Goal: Information Seeking & Learning: Learn about a topic

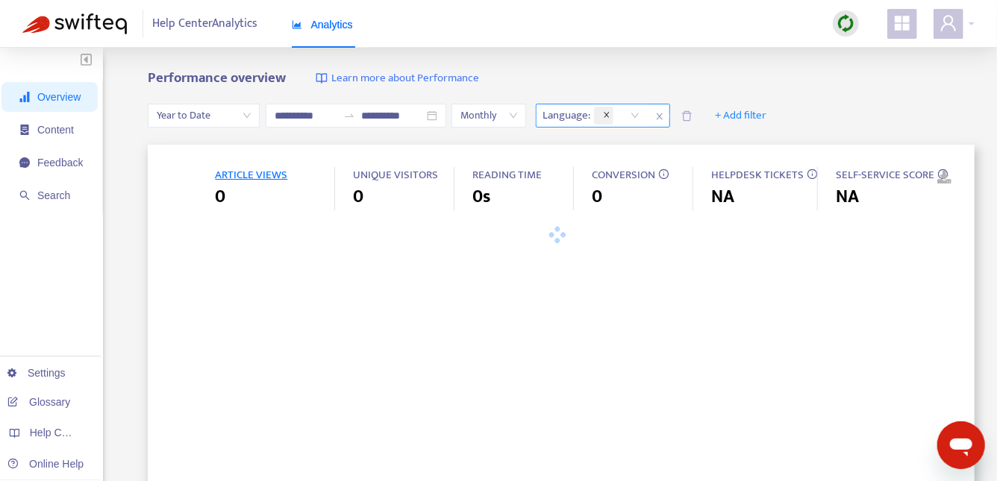
click at [610, 119] on span "close" at bounding box center [606, 115] width 7 height 9
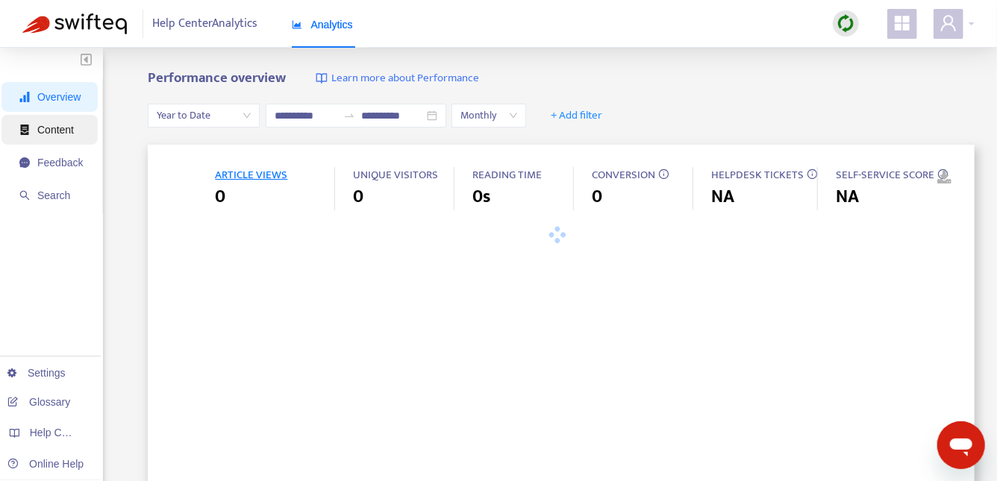
click at [48, 130] on span "Content" at bounding box center [55, 130] width 37 height 12
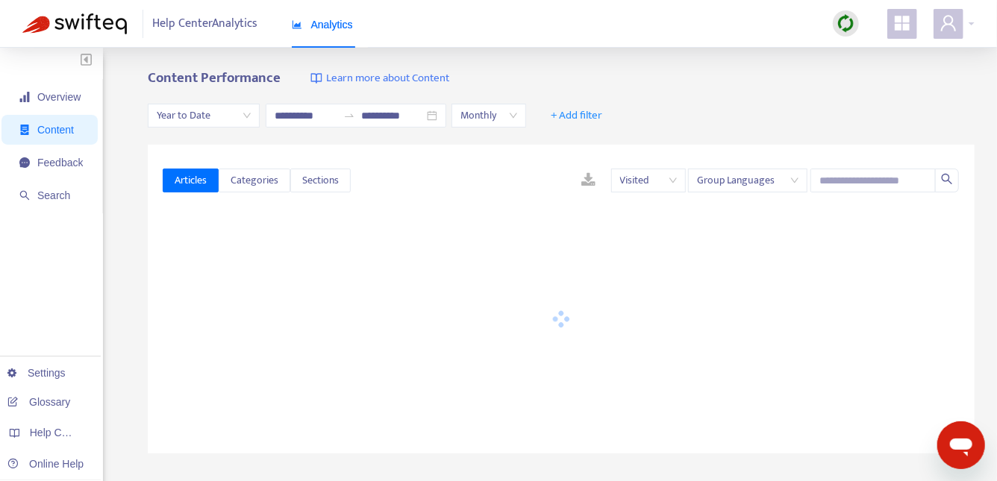
click at [216, 117] on span "Year to Date" at bounding box center [204, 115] width 94 height 22
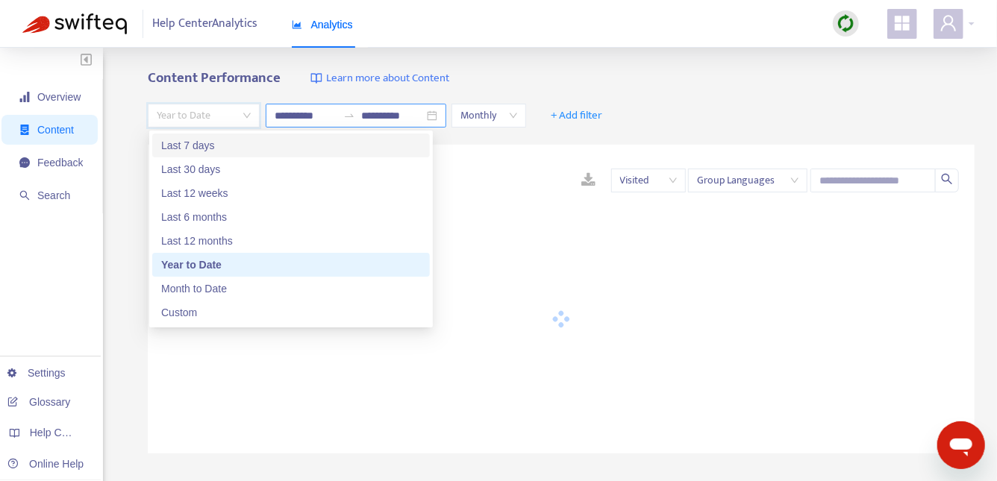
click at [286, 111] on input "**********" at bounding box center [306, 115] width 63 height 16
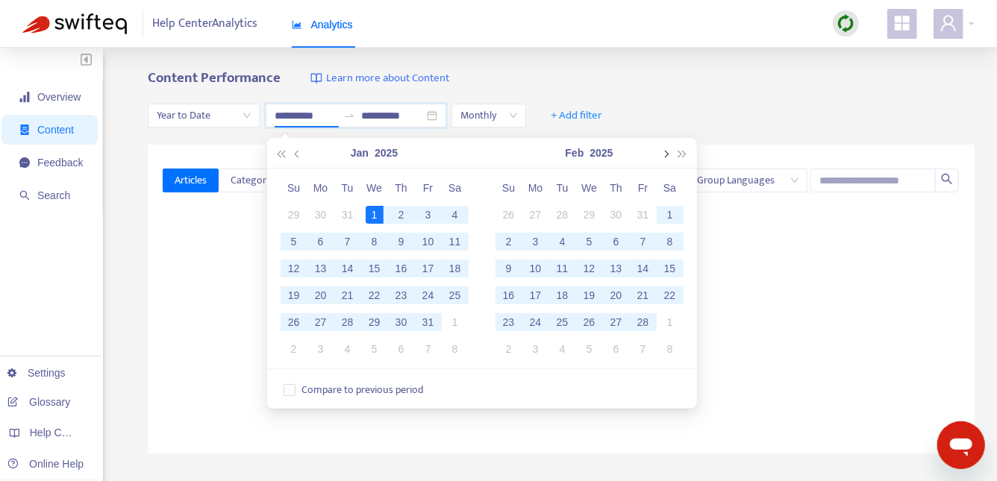
click at [665, 151] on span "button" at bounding box center [665, 154] width 7 height 7
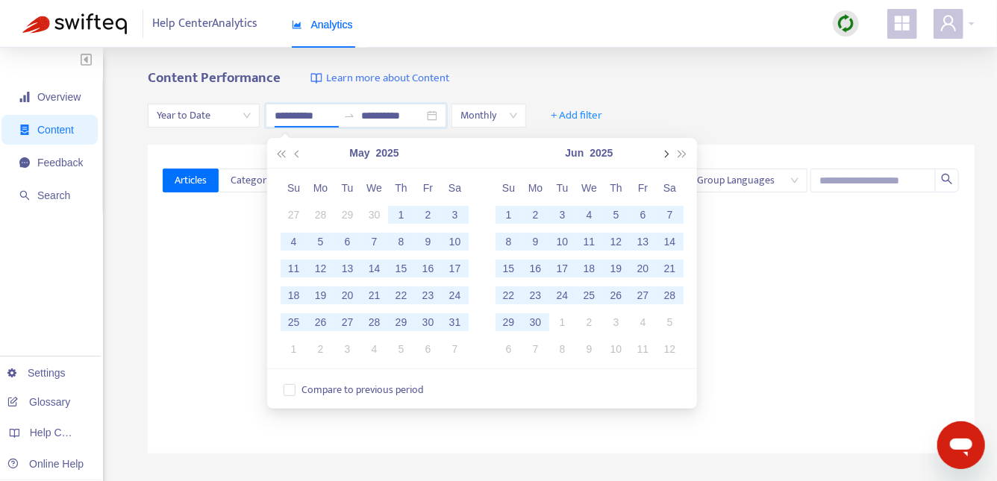
click at [665, 151] on span "button" at bounding box center [665, 154] width 7 height 7
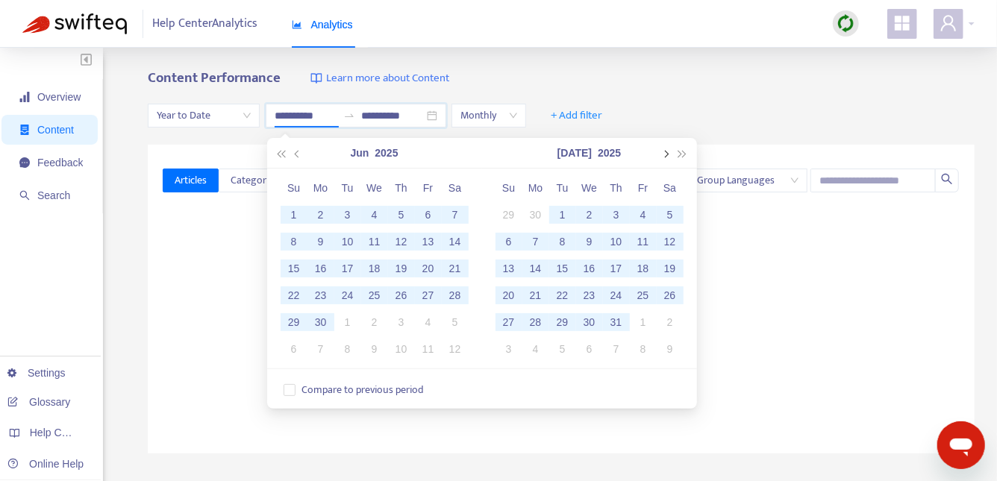
click at [665, 151] on span "button" at bounding box center [665, 154] width 7 height 7
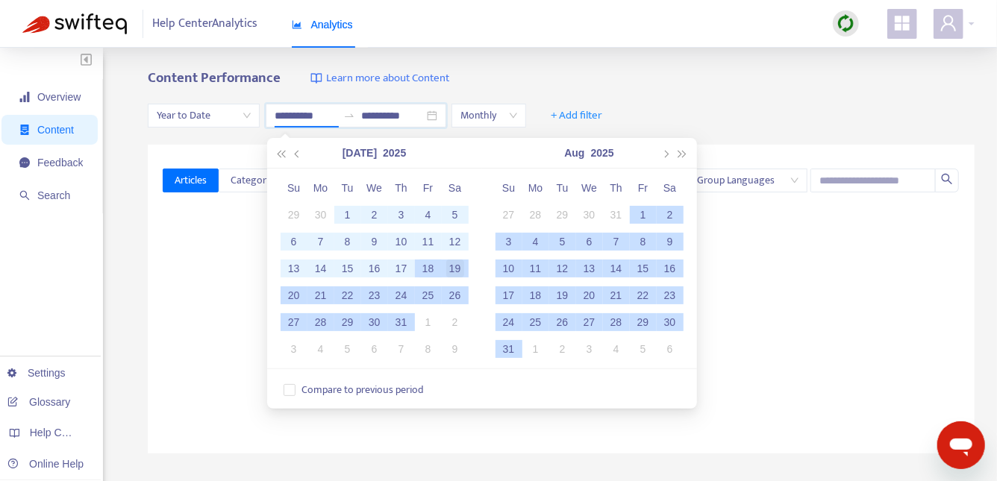
type input "**********"
click at [454, 266] on div "19" at bounding box center [455, 269] width 18 height 18
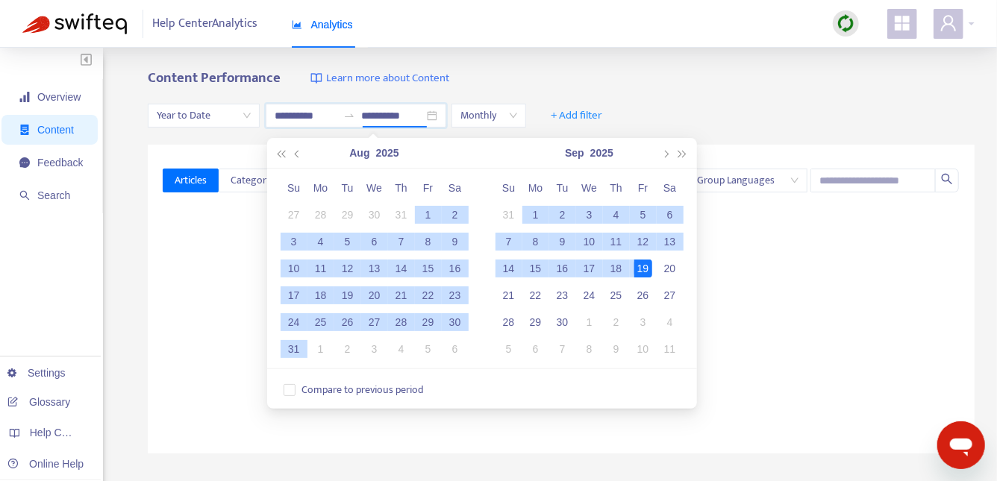
type input "**********"
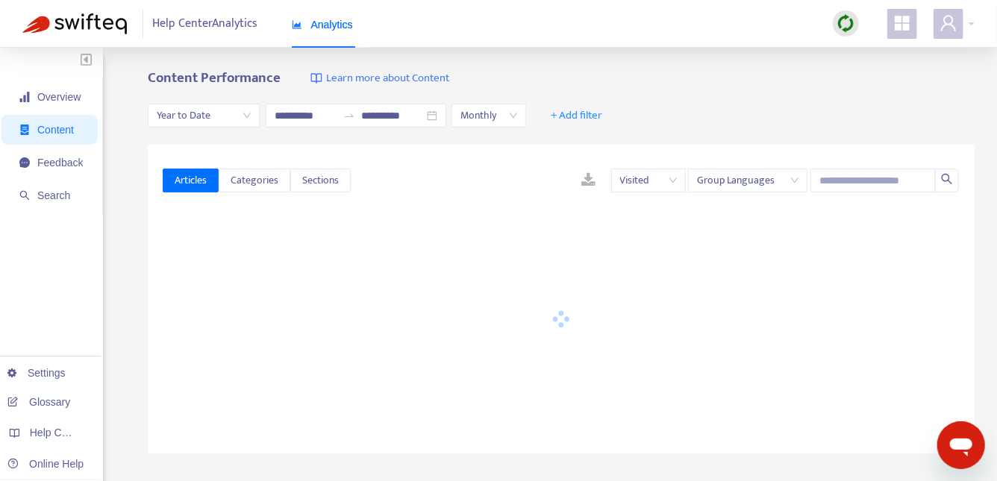
click at [548, 73] on div "Content Performance Learn more about Content" at bounding box center [561, 78] width 827 height 17
click at [894, 186] on input "text" at bounding box center [872, 181] width 125 height 24
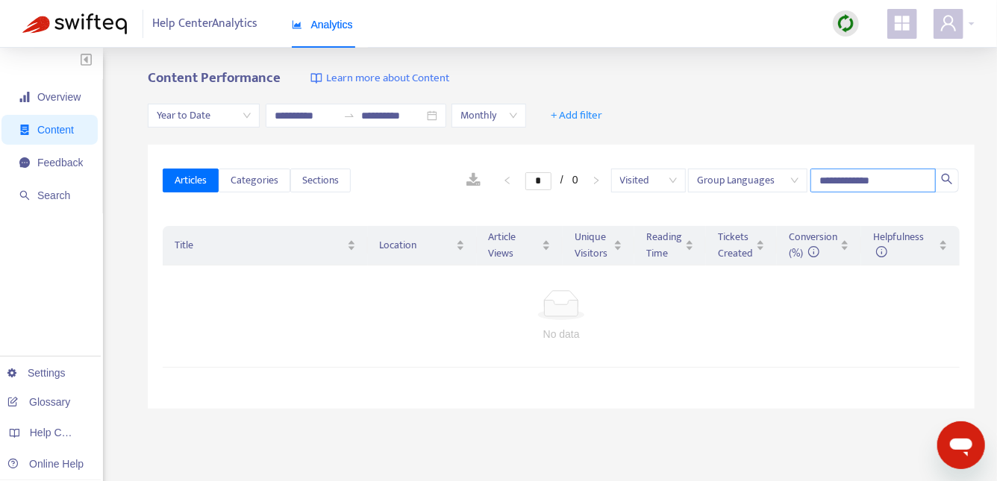
click at [876, 178] on input "**********" at bounding box center [872, 181] width 125 height 24
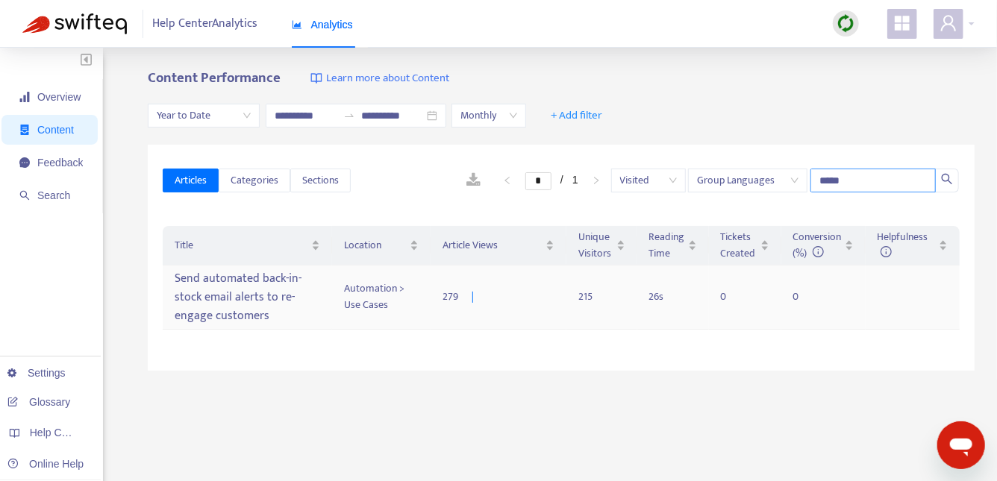
type input "*****"
click at [222, 286] on div "Send automated back-in-stock email alerts to re-engage customers" at bounding box center [247, 297] width 145 height 62
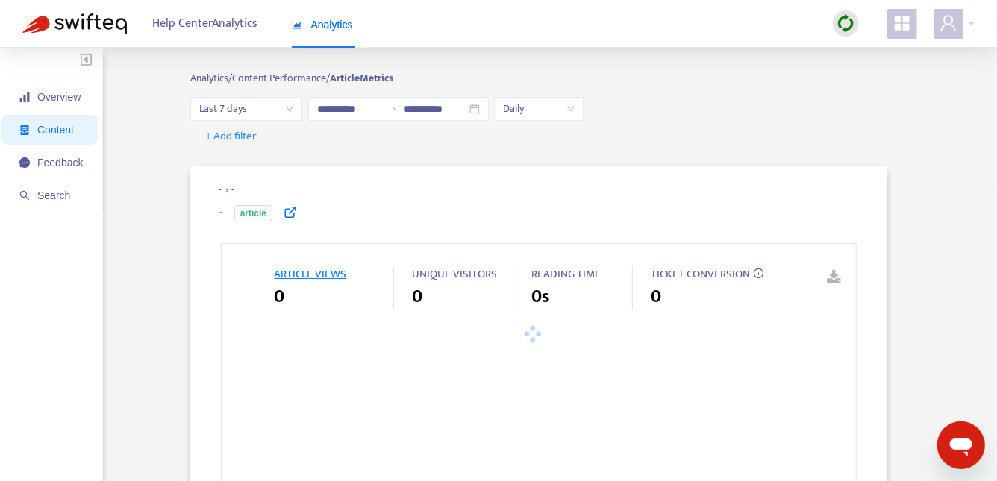
type input "**********"
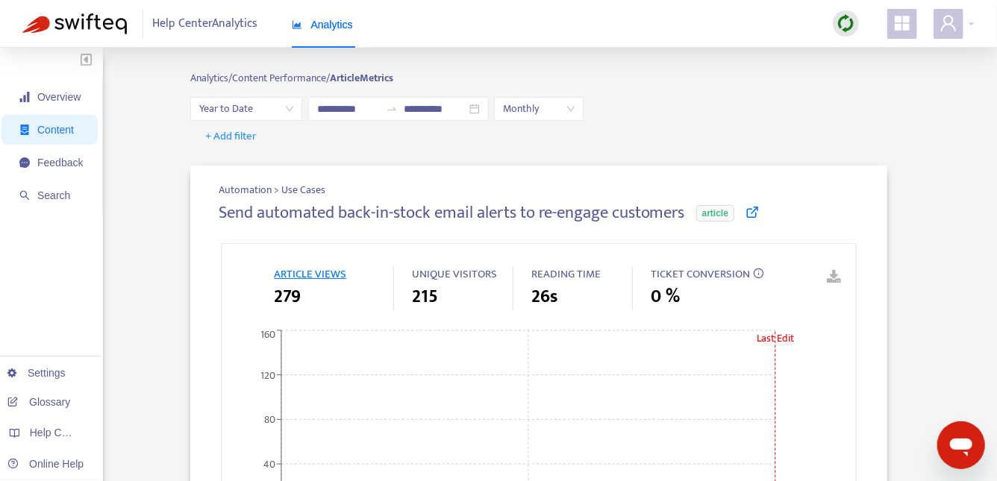
scroll to position [3, 0]
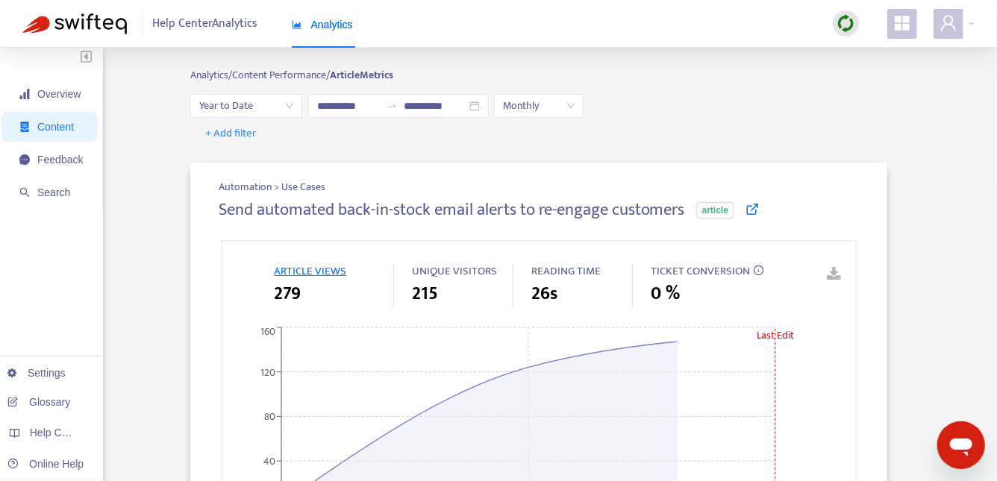
click at [759, 207] on icon at bounding box center [751, 208] width 13 height 13
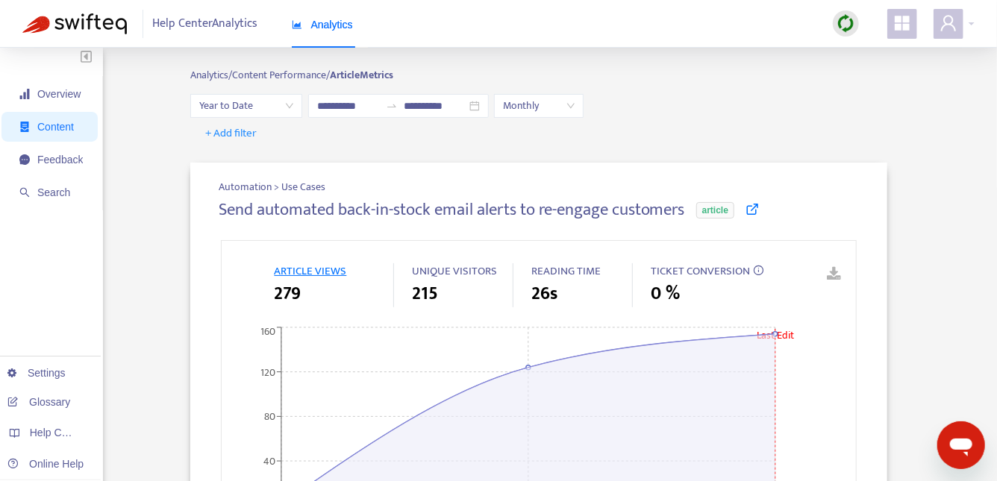
click at [289, 288] on span "279" at bounding box center [287, 293] width 27 height 27
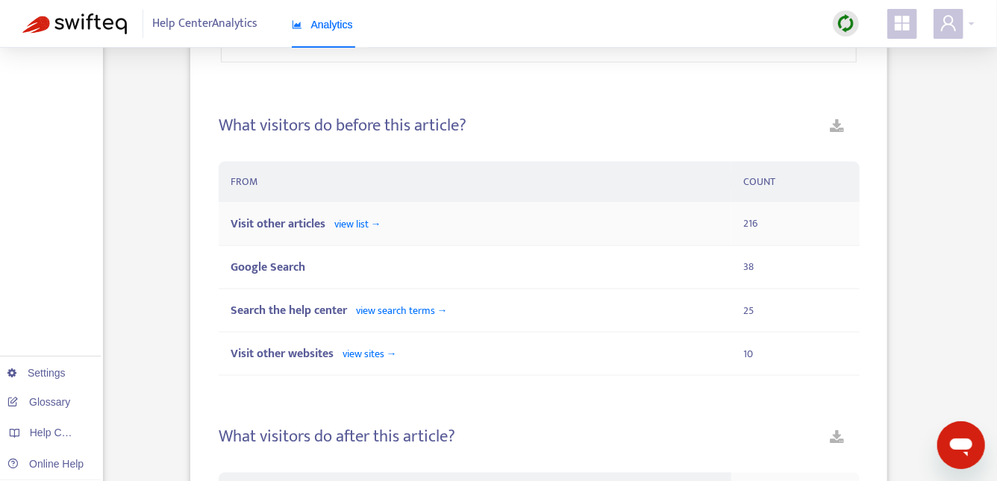
scroll to position [903, 0]
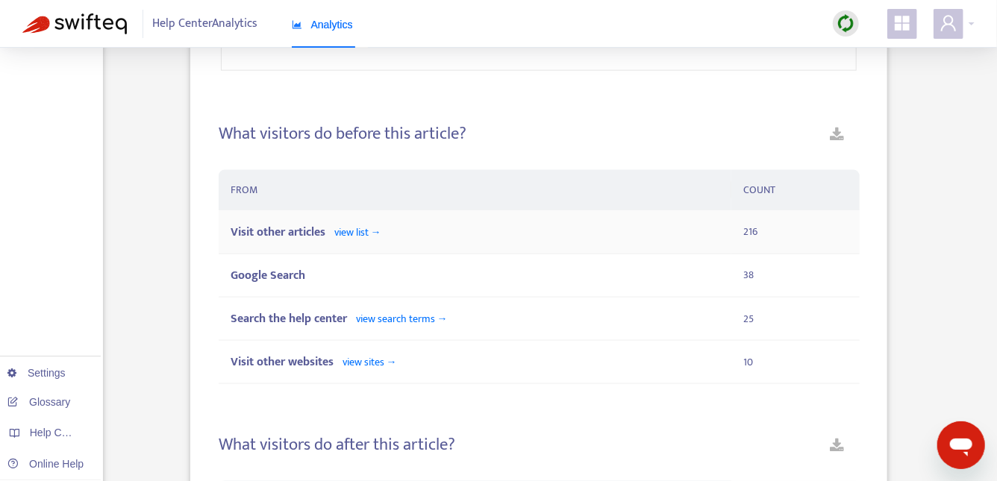
click at [367, 232] on span "view list →" at bounding box center [357, 232] width 47 height 17
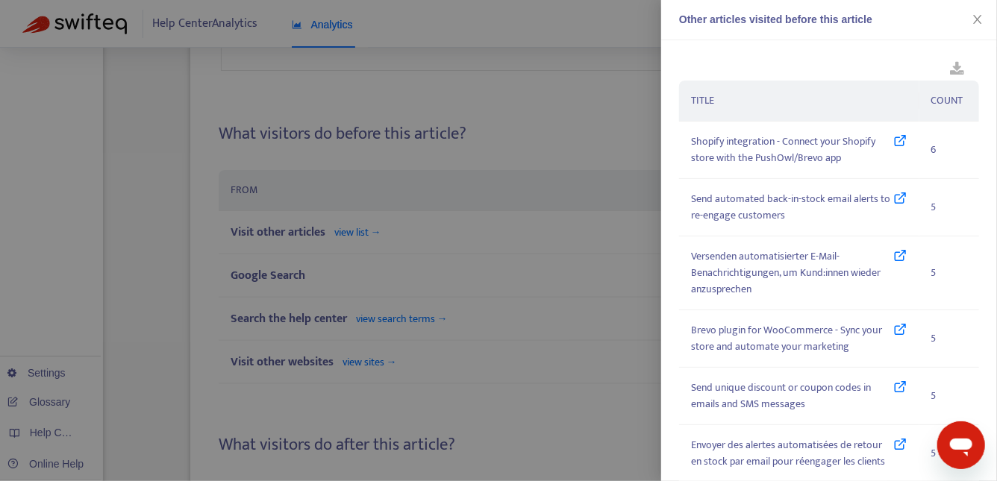
click at [470, 138] on div at bounding box center [498, 240] width 997 height 481
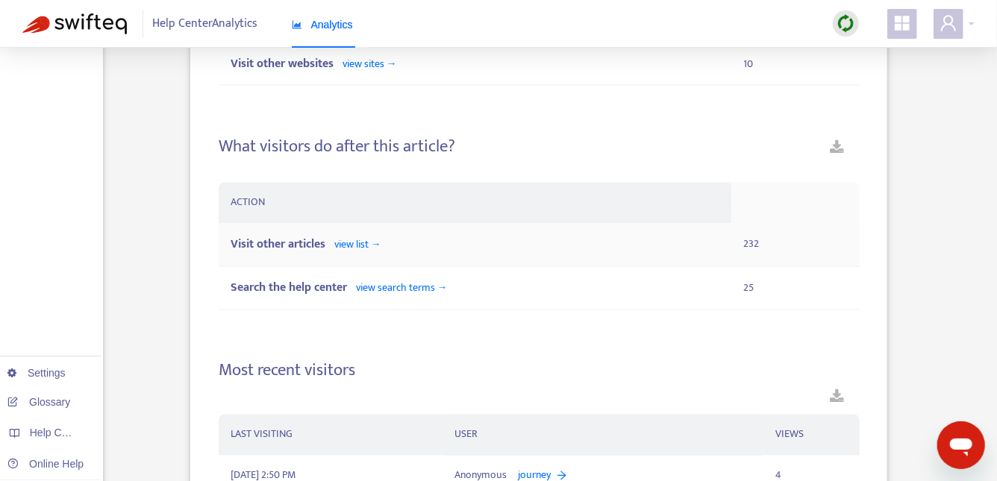
scroll to position [1174, 0]
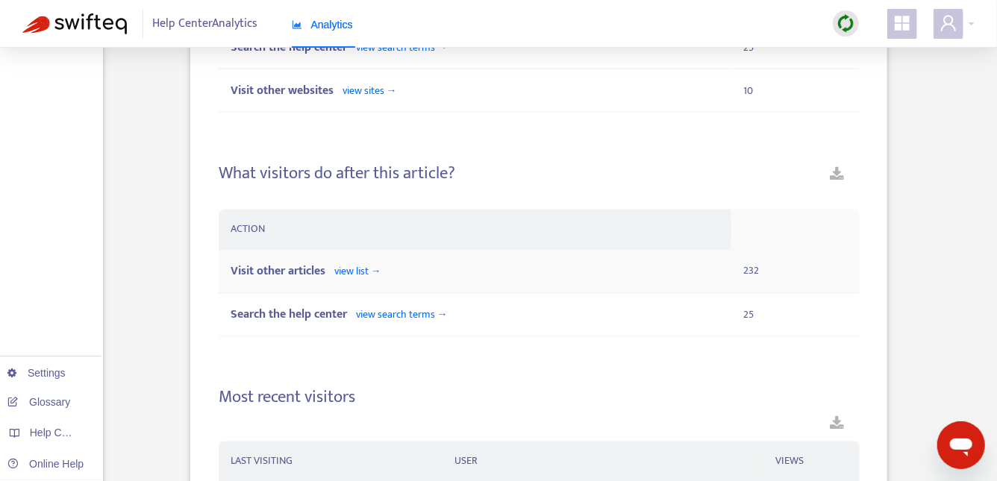
click at [355, 263] on div "Visit other articles view list →" at bounding box center [475, 272] width 489 height 19
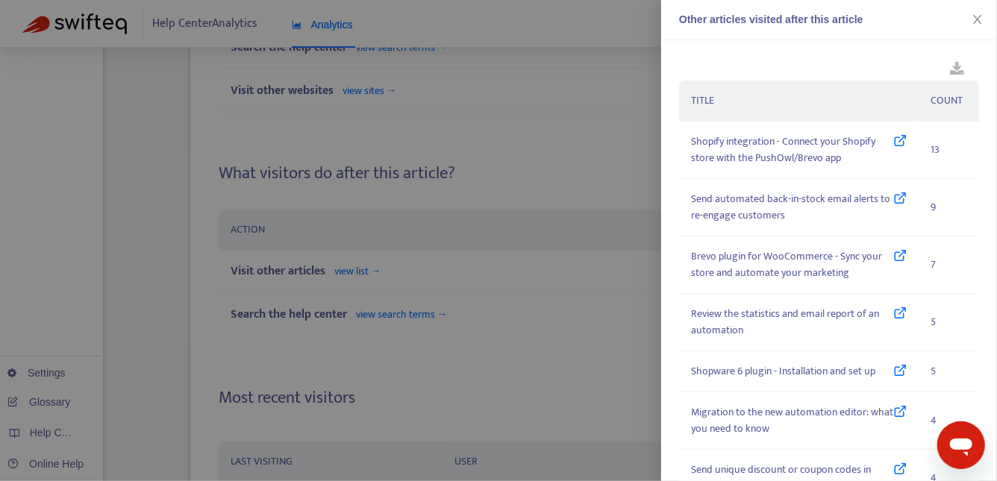
click at [248, 239] on div at bounding box center [498, 240] width 997 height 481
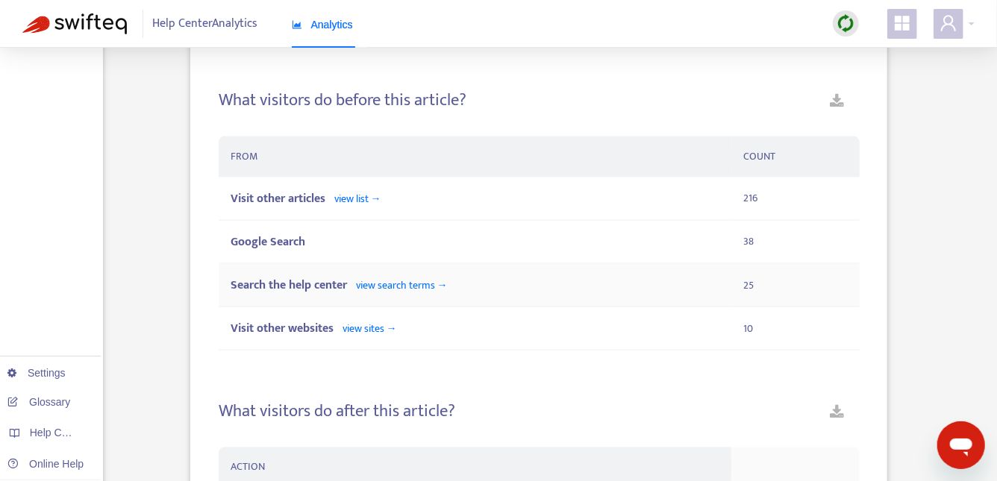
scroll to position [921, 0]
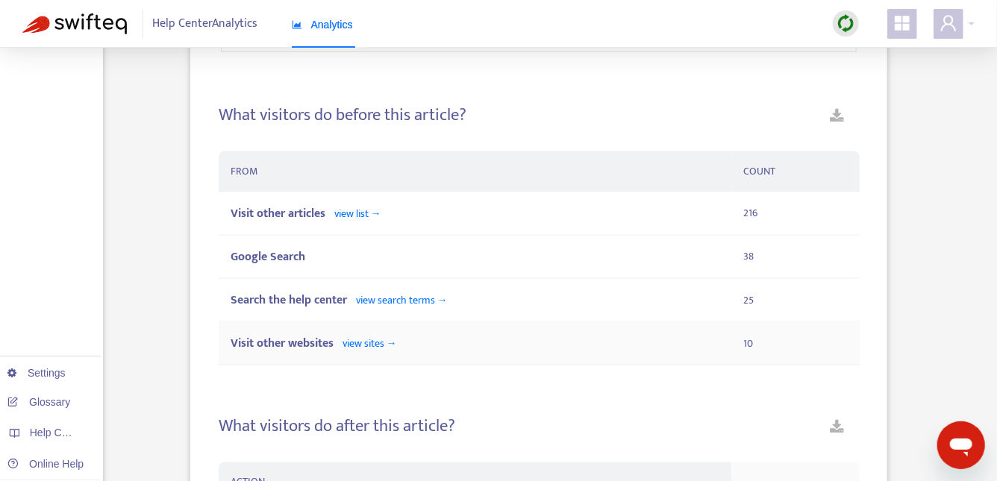
click at [376, 338] on span "view sites →" at bounding box center [369, 343] width 54 height 17
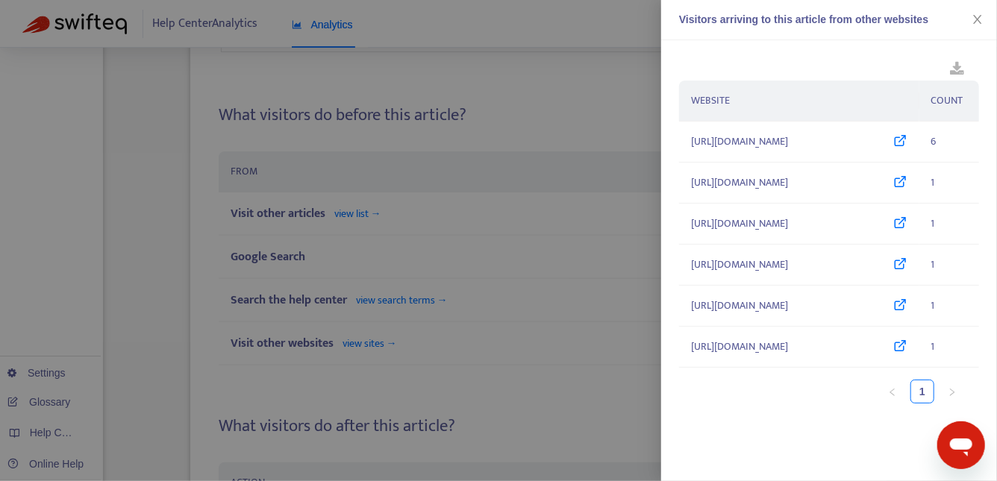
click at [397, 292] on div at bounding box center [498, 240] width 997 height 481
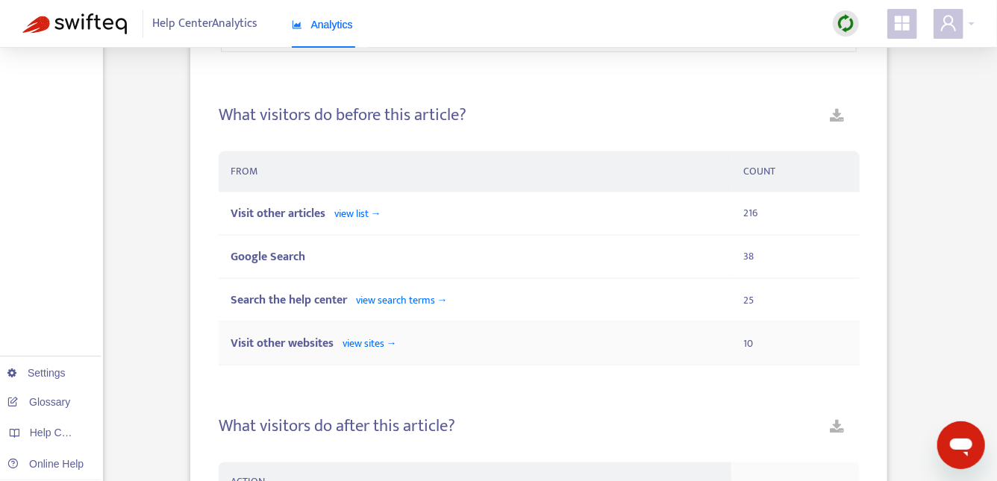
click at [378, 341] on span "view sites →" at bounding box center [369, 343] width 54 height 17
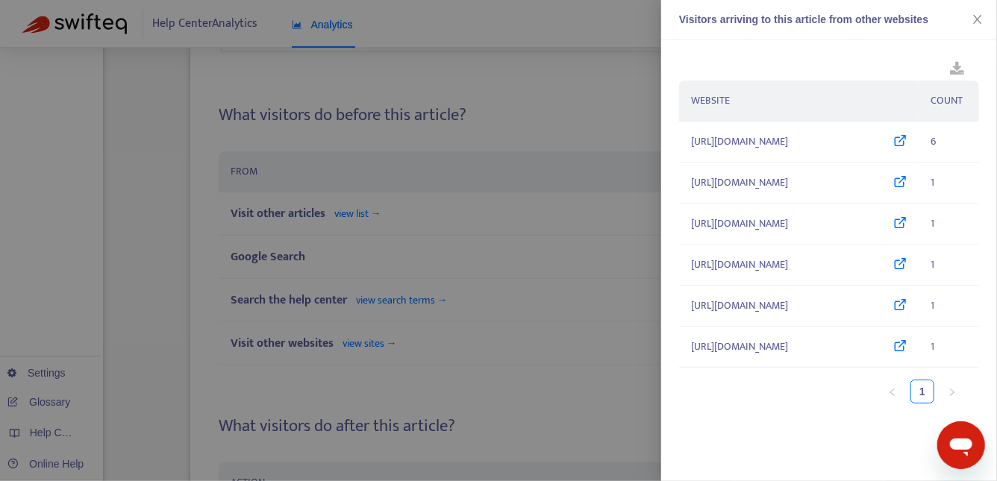
click at [273, 307] on div at bounding box center [498, 240] width 997 height 481
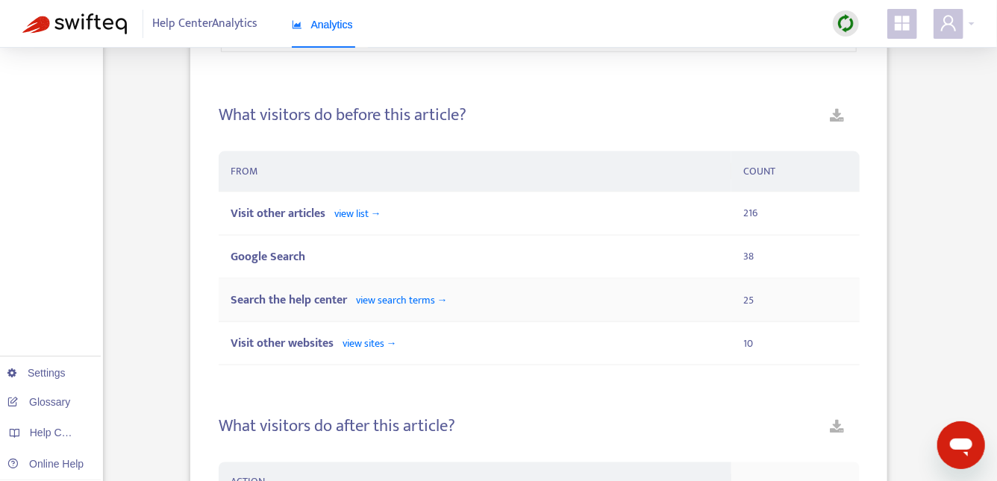
click at [368, 294] on span "view search terms →" at bounding box center [402, 300] width 92 height 17
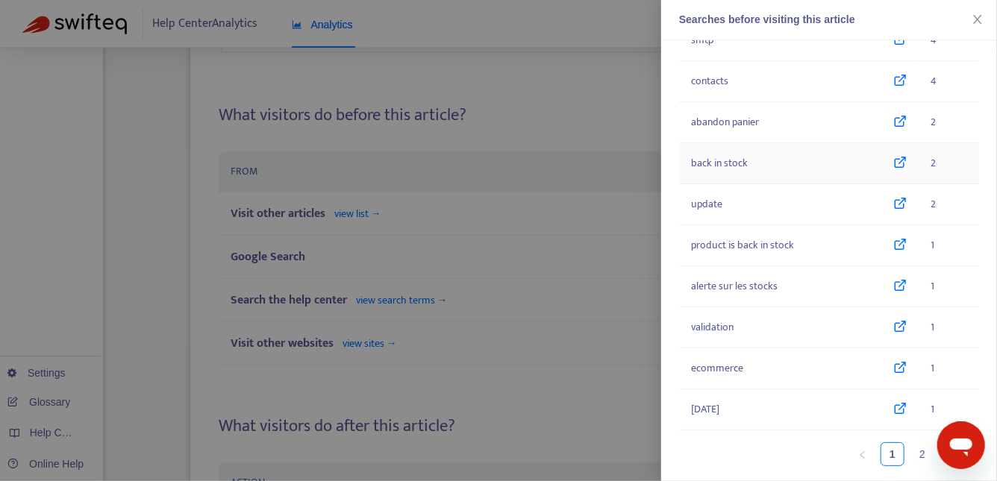
scroll to position [115, 0]
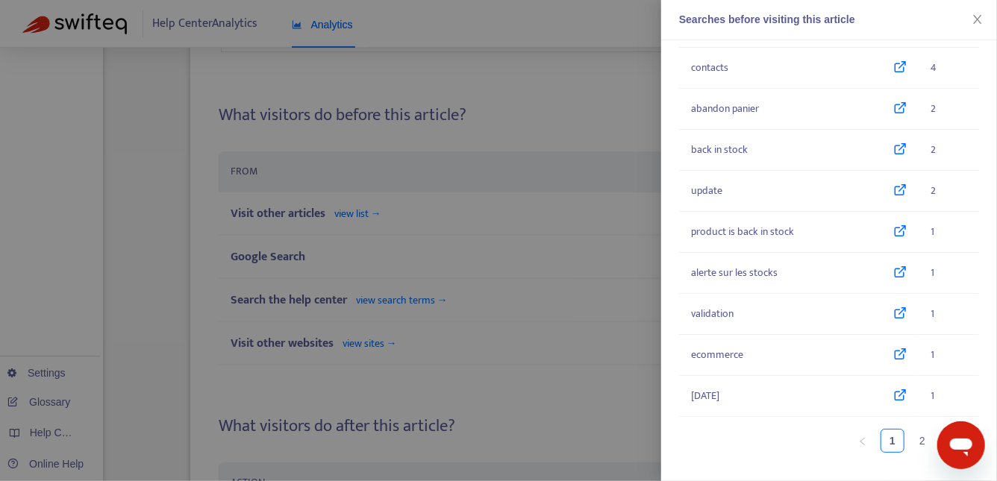
click at [509, 253] on div at bounding box center [498, 240] width 997 height 481
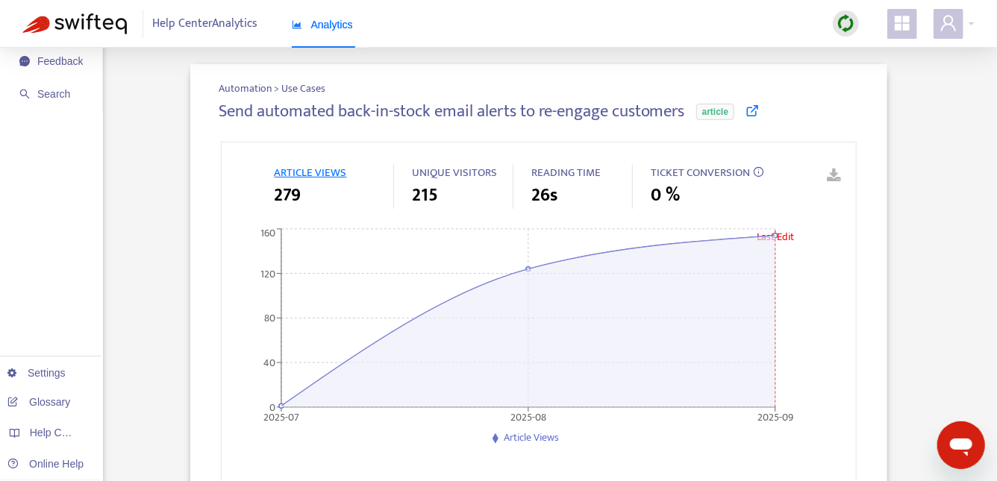
scroll to position [0, 0]
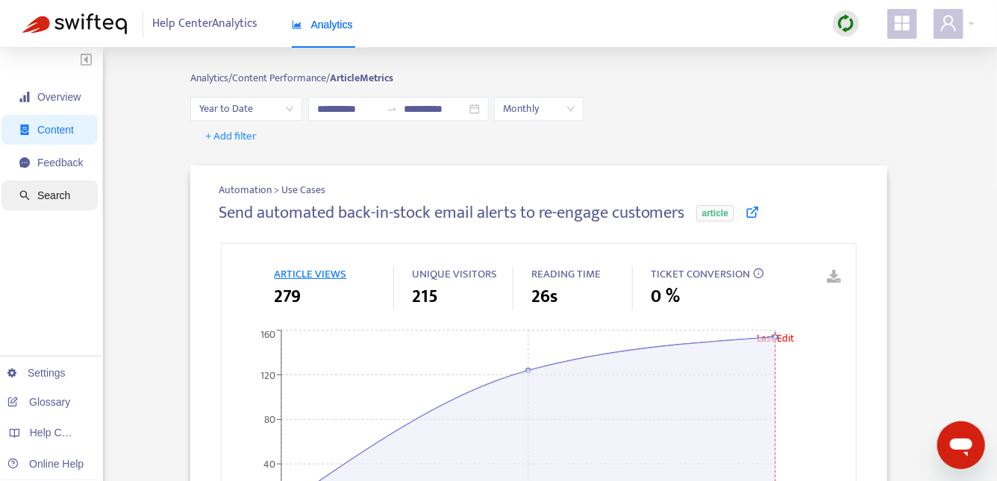
click at [48, 203] on span "Search" at bounding box center [50, 196] width 63 height 30
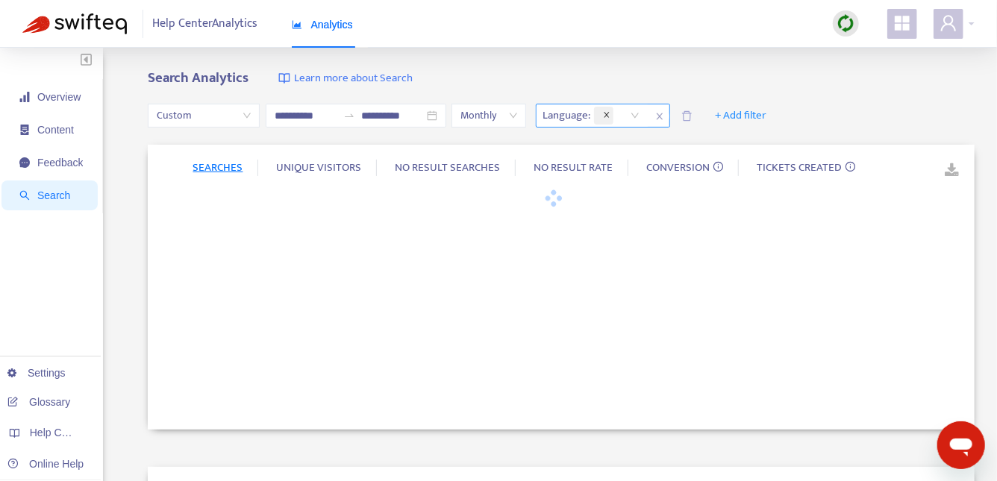
click at [610, 117] on icon "close" at bounding box center [606, 114] width 7 height 7
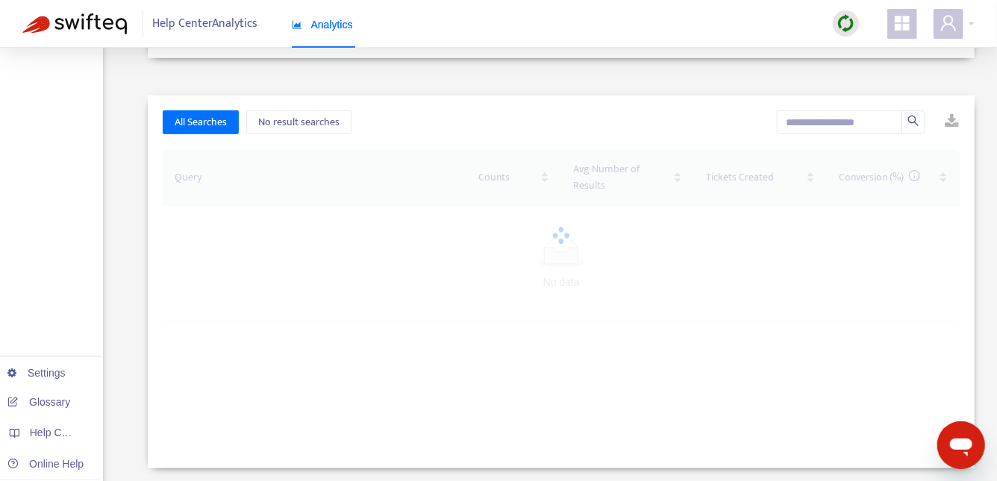
scroll to position [398, 0]
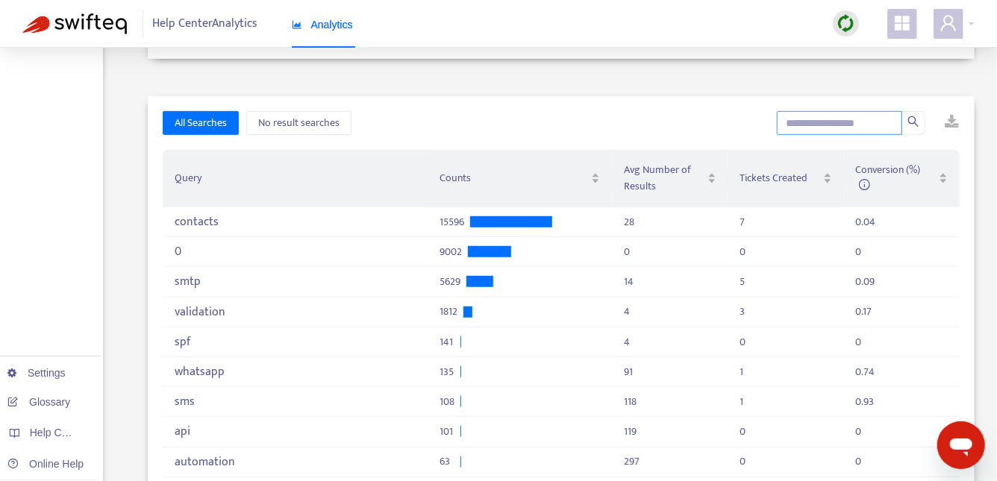
click at [841, 127] on input "text" at bounding box center [839, 123] width 125 height 24
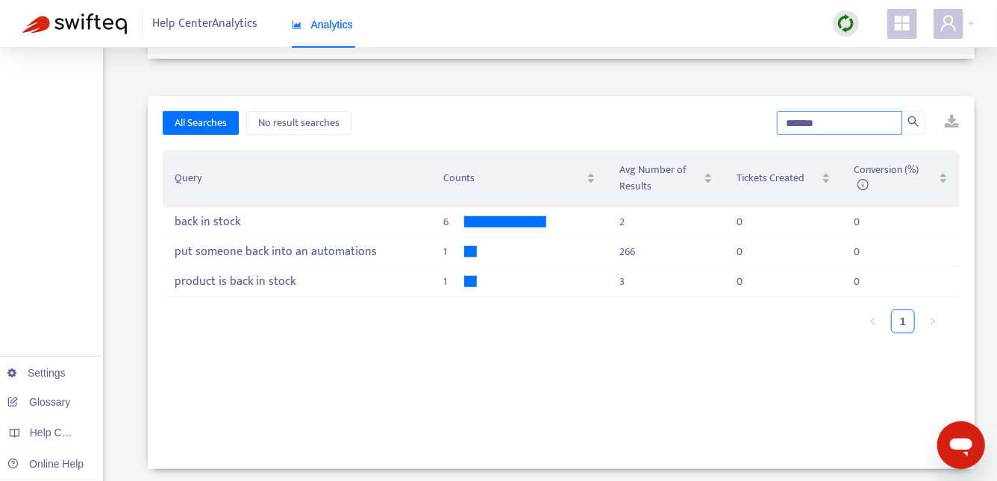
drag, startPoint x: 840, startPoint y: 125, endPoint x: 702, endPoint y: 125, distance: 138.0
click at [702, 125] on div "All Searches No result searches *******" at bounding box center [561, 123] width 797 height 24
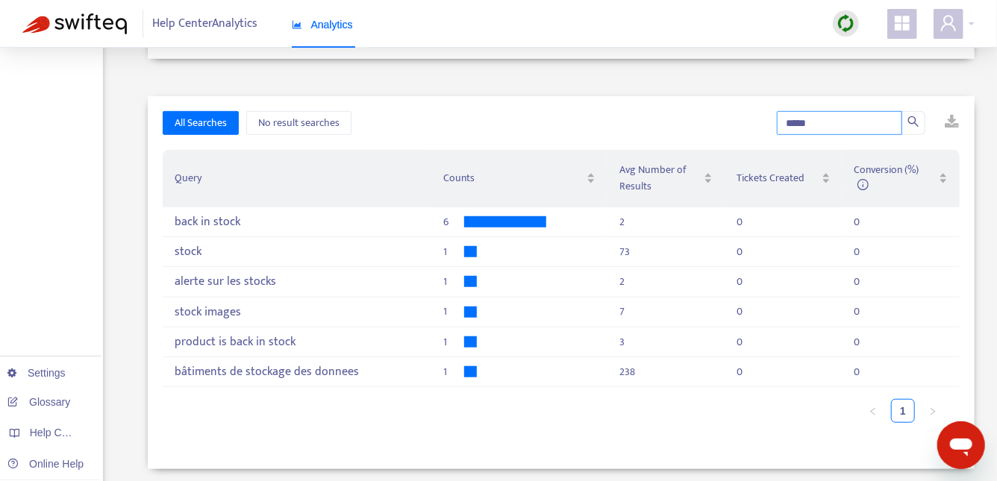
type input "*****"
click at [266, 141] on div "All Searches No result searches ***** Query Counts Avg Number of Results Ticket…" at bounding box center [561, 282] width 827 height 373
click at [268, 124] on span "No result searches" at bounding box center [298, 123] width 81 height 16
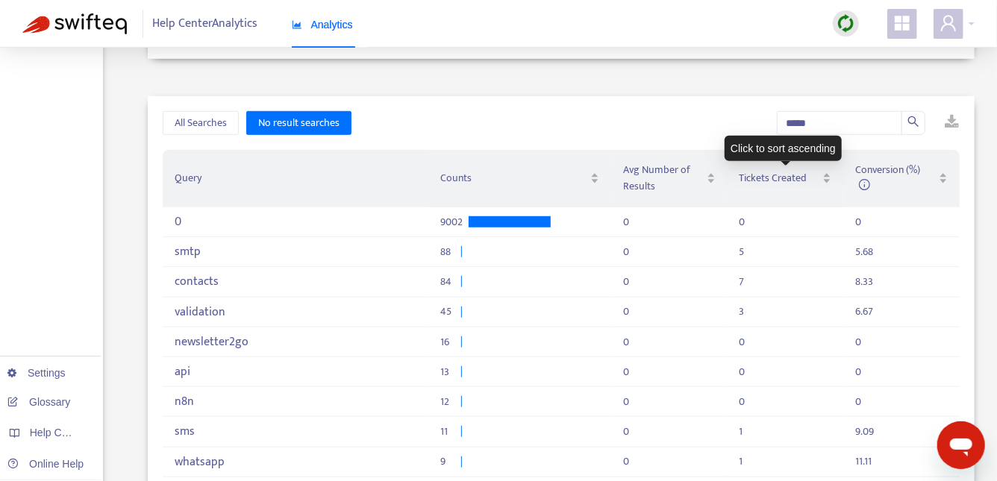
click at [821, 136] on div "Click to sort ascending" at bounding box center [782, 148] width 117 height 25
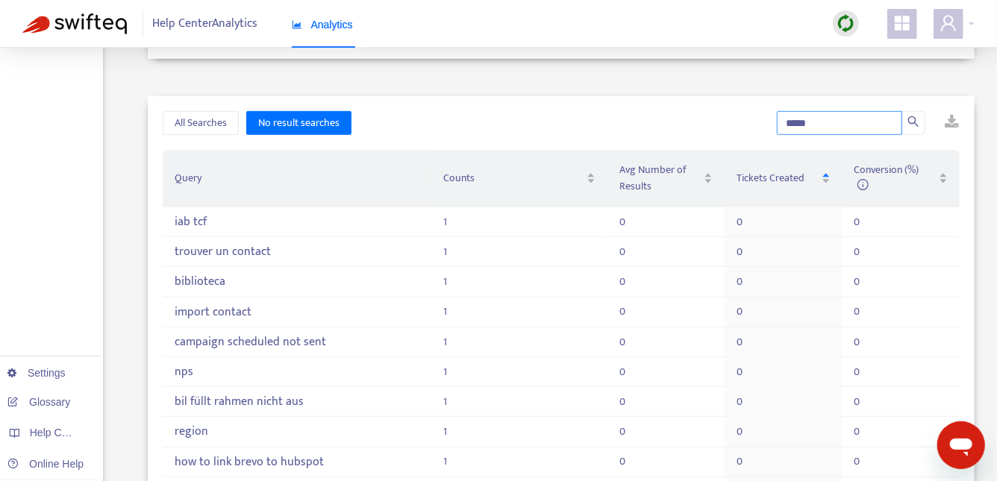
click at [822, 126] on input "*****" at bounding box center [839, 123] width 125 height 24
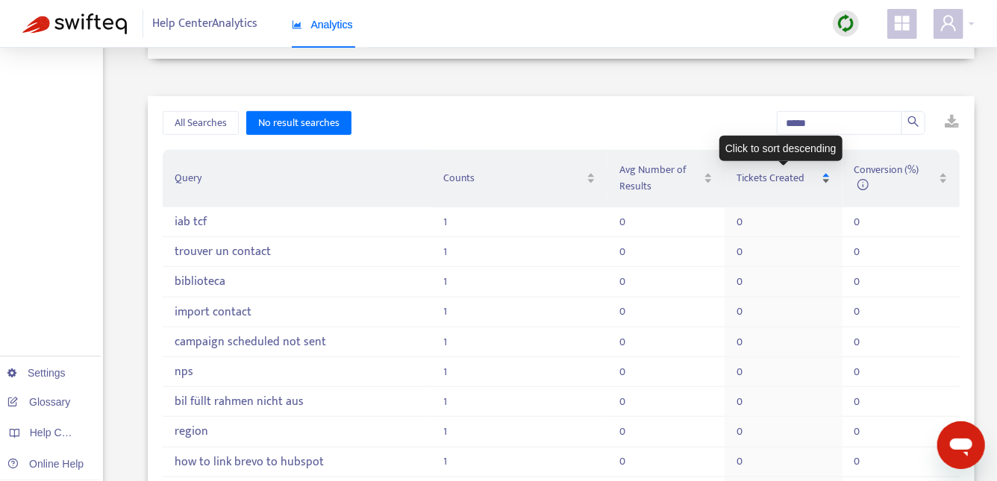
click at [790, 173] on span "Tickets Created" at bounding box center [776, 178] width 81 height 16
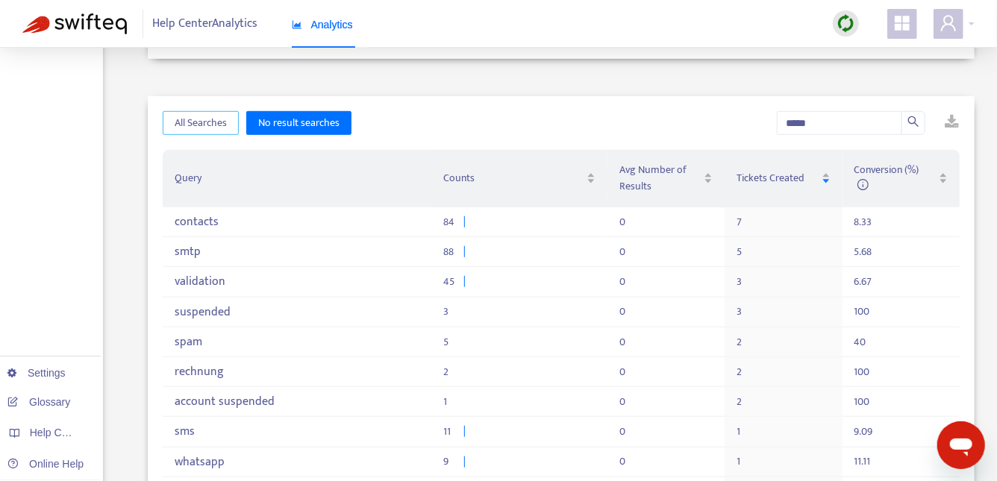
click at [213, 117] on span "All Searches" at bounding box center [201, 123] width 52 height 16
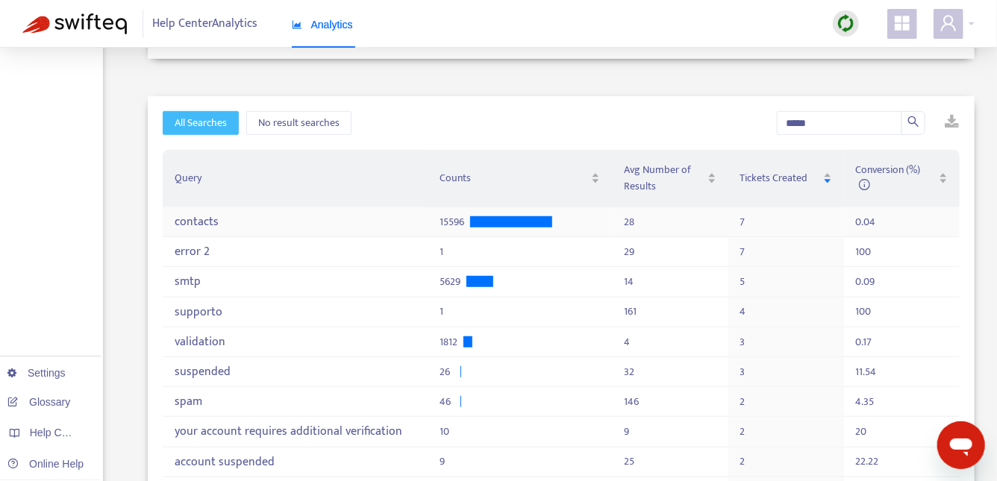
scroll to position [0, 0]
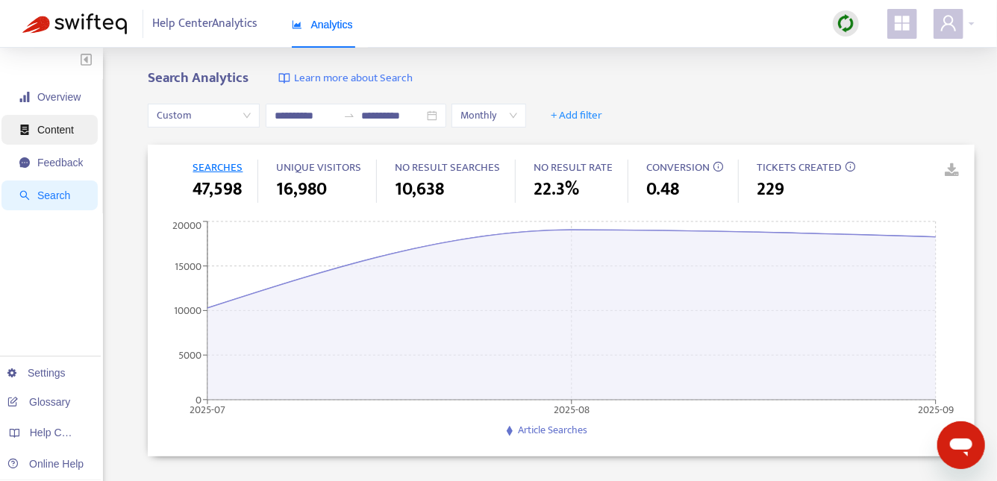
click at [65, 126] on span "Content" at bounding box center [55, 130] width 37 height 12
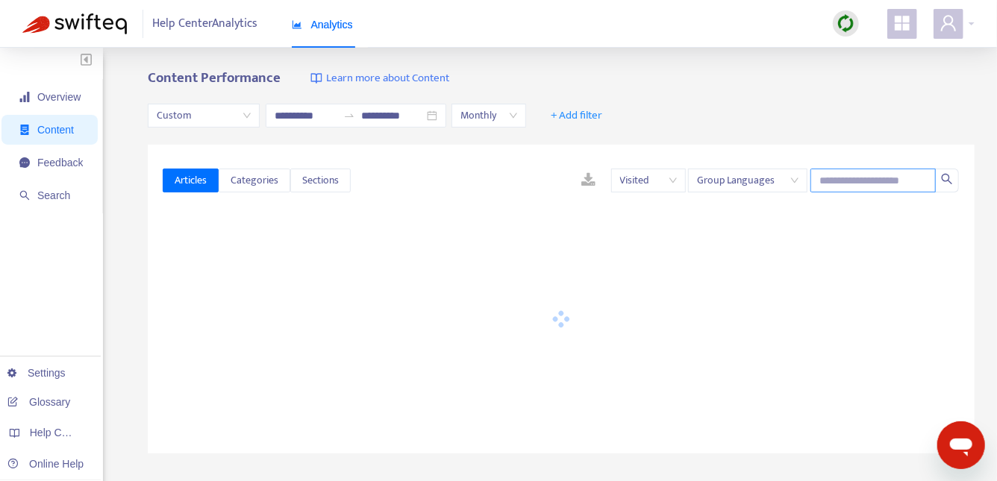
click at [853, 176] on input "text" at bounding box center [872, 181] width 125 height 24
type input "*****"
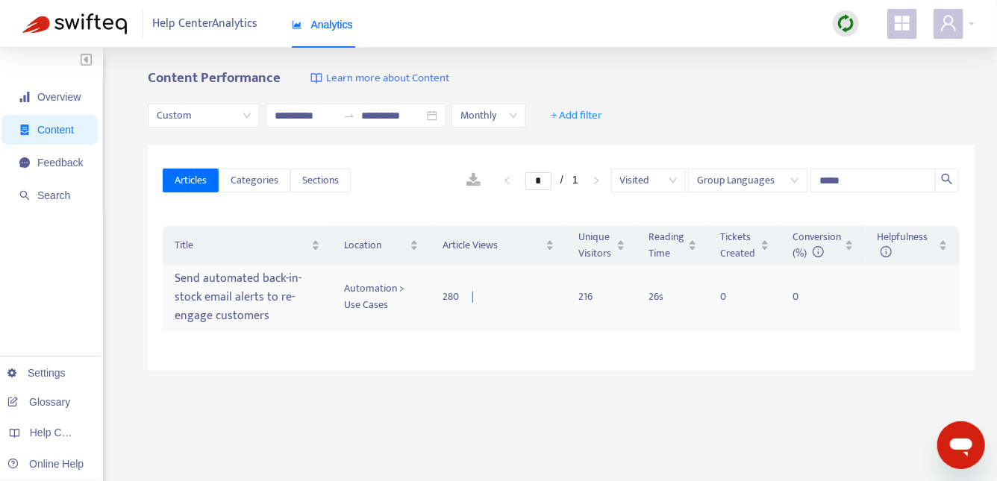
click at [254, 298] on div "Send automated back-in-stock email alerts to re-engage customers" at bounding box center [247, 297] width 145 height 62
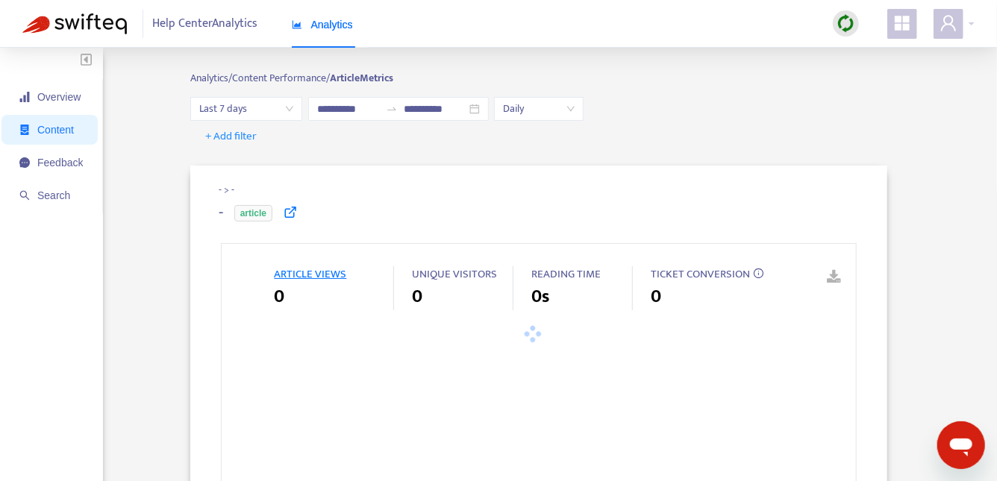
type input "**********"
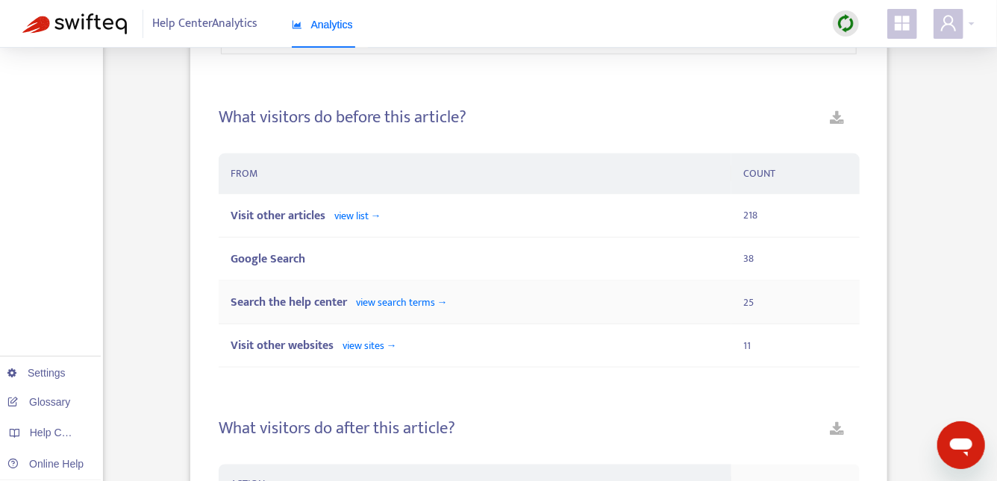
scroll to position [916, 0]
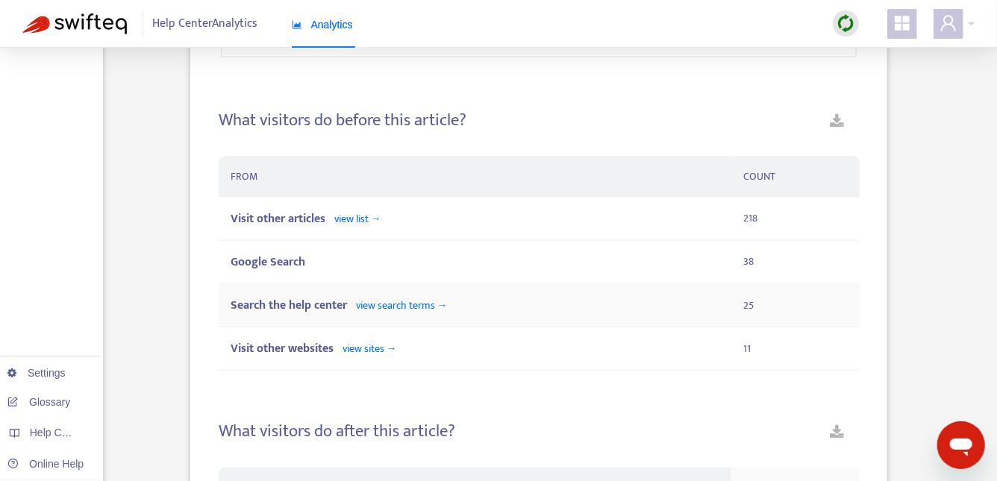
click at [387, 304] on span "view search terms →" at bounding box center [402, 305] width 92 height 17
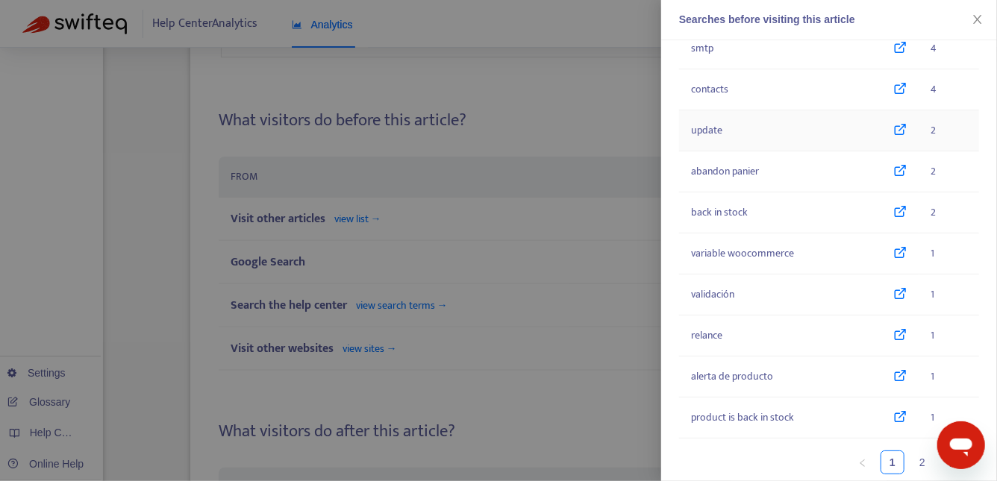
scroll to position [115, 0]
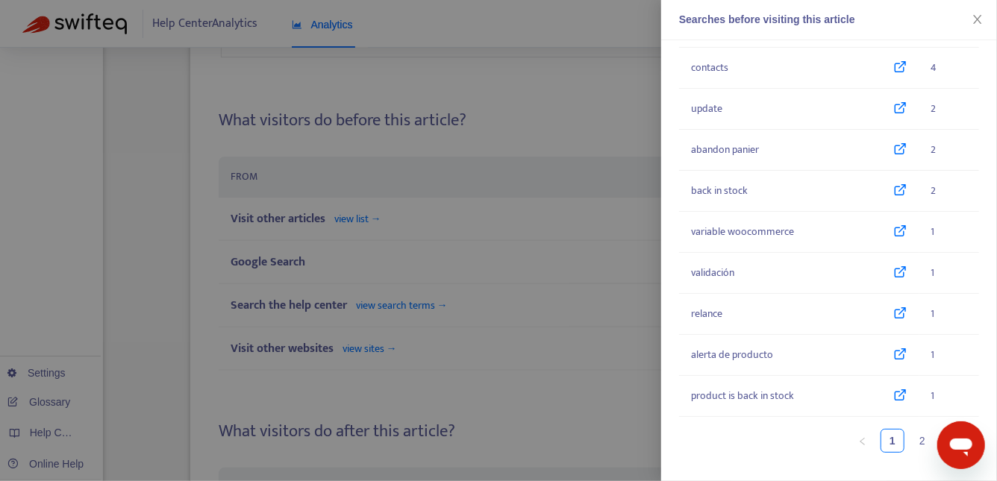
click at [469, 360] on div at bounding box center [498, 240] width 997 height 481
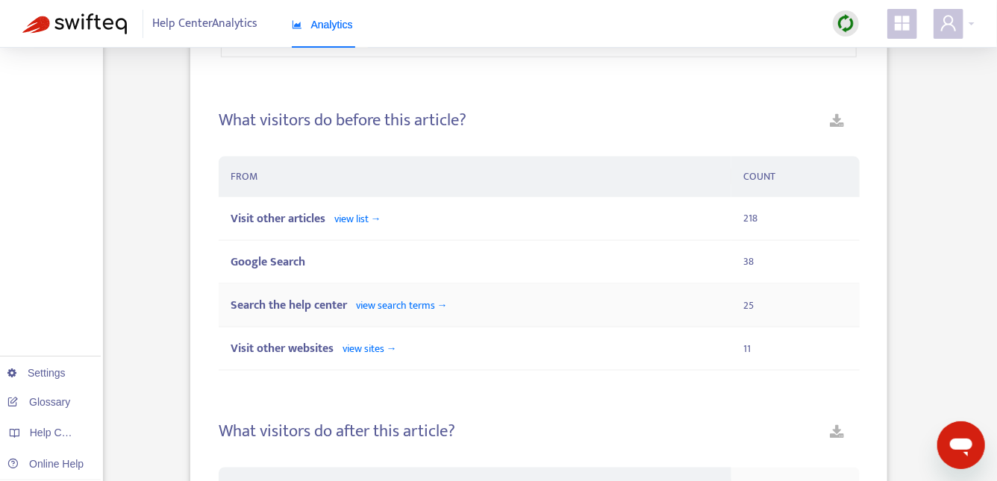
click at [378, 307] on span "view search terms →" at bounding box center [402, 305] width 92 height 17
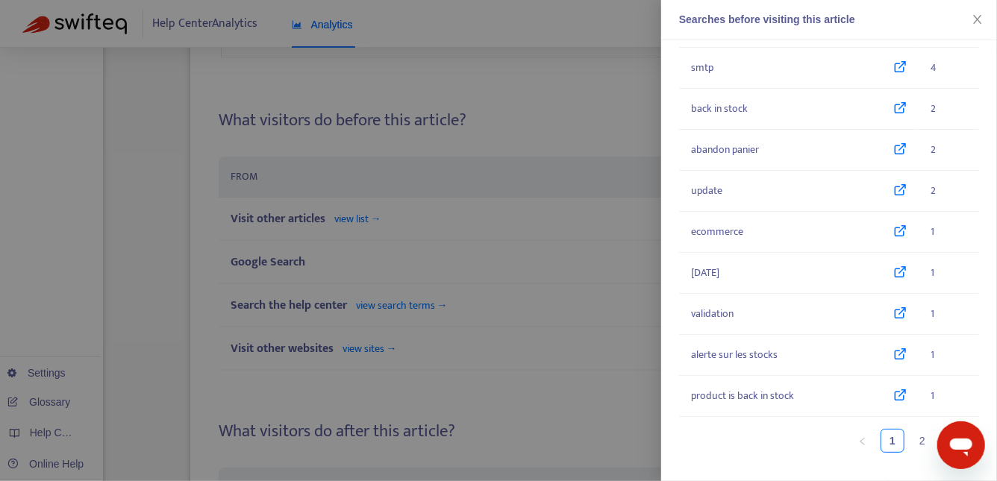
click at [416, 390] on div at bounding box center [498, 240] width 997 height 481
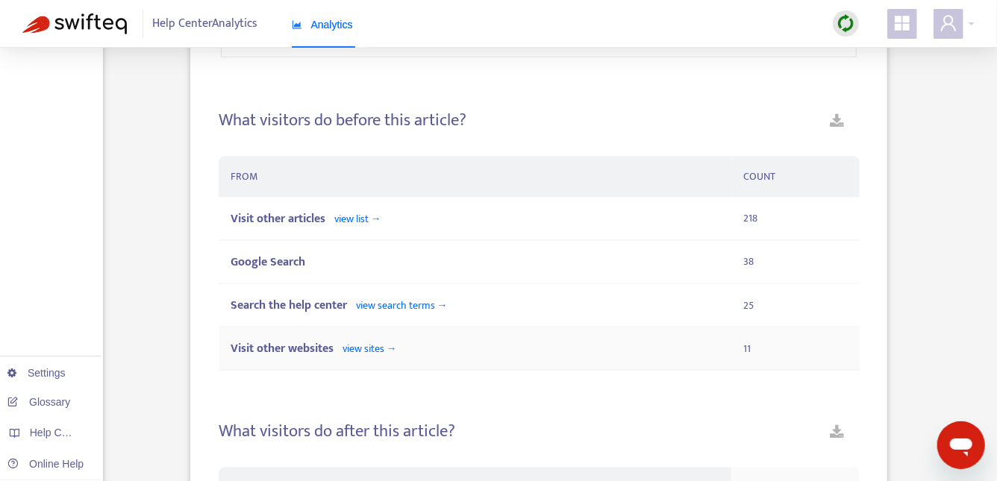
click at [371, 347] on span "view sites →" at bounding box center [369, 348] width 54 height 17
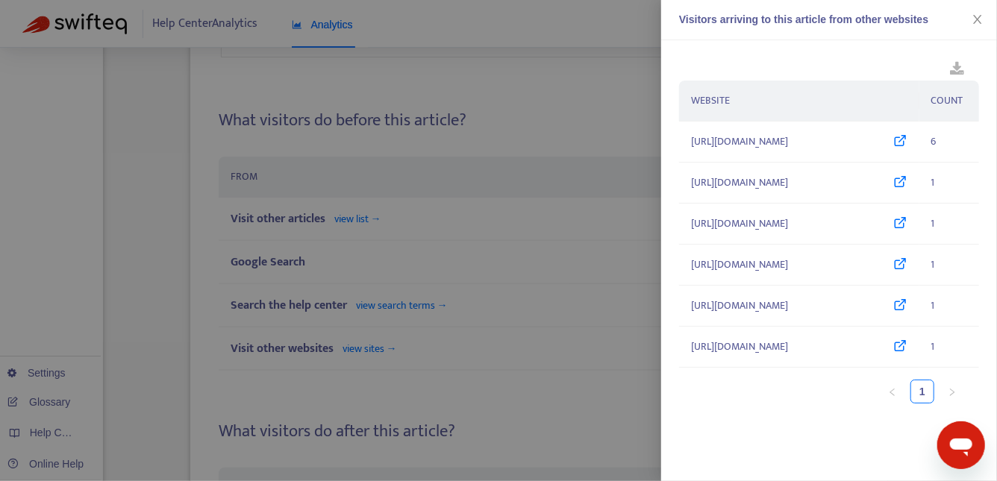
click at [555, 398] on div at bounding box center [498, 240] width 997 height 481
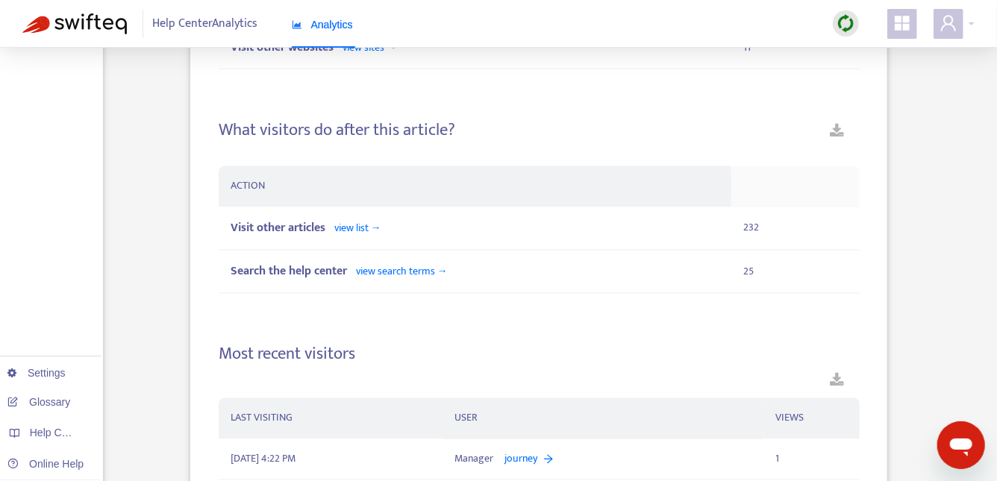
scroll to position [1244, 0]
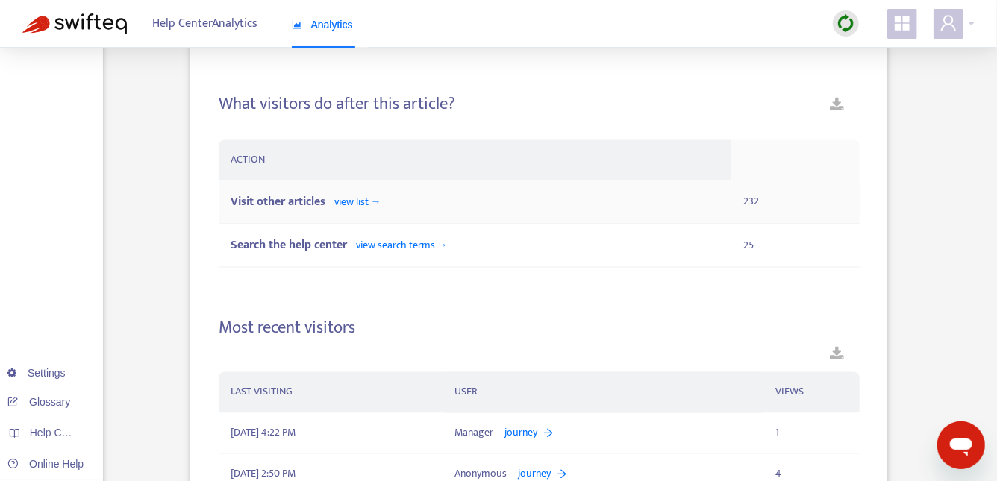
click at [360, 186] on td "Visit other articles view list →" at bounding box center [475, 202] width 512 height 43
click at [360, 201] on span "view list →" at bounding box center [357, 202] width 47 height 17
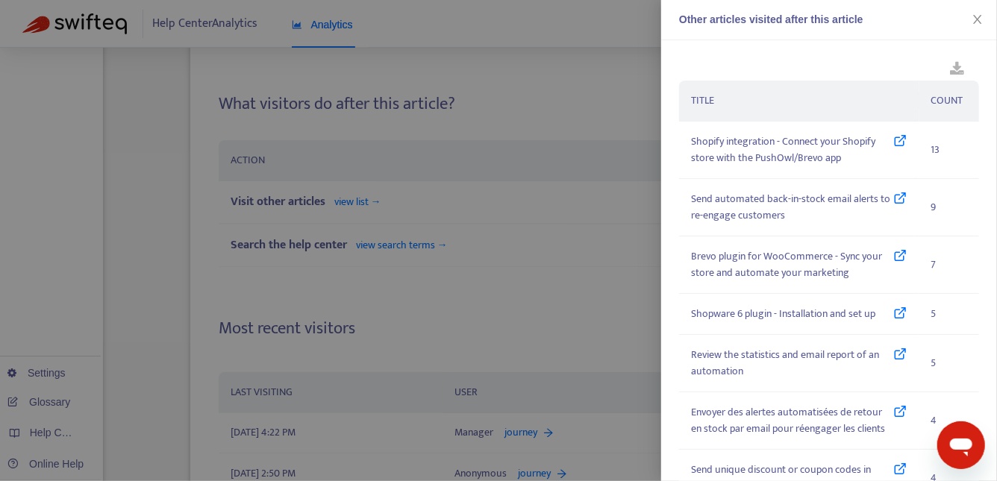
click at [392, 241] on div at bounding box center [498, 240] width 997 height 481
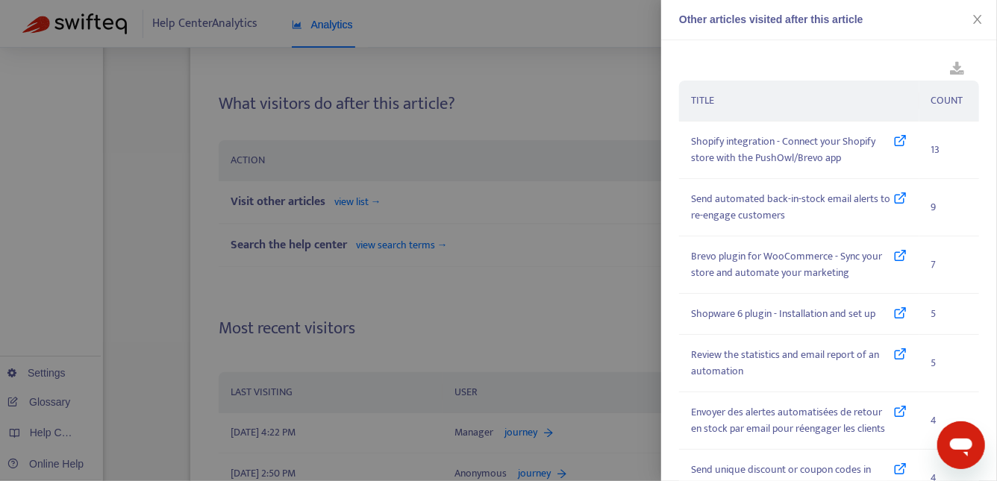
click at [478, 316] on div at bounding box center [498, 240] width 997 height 481
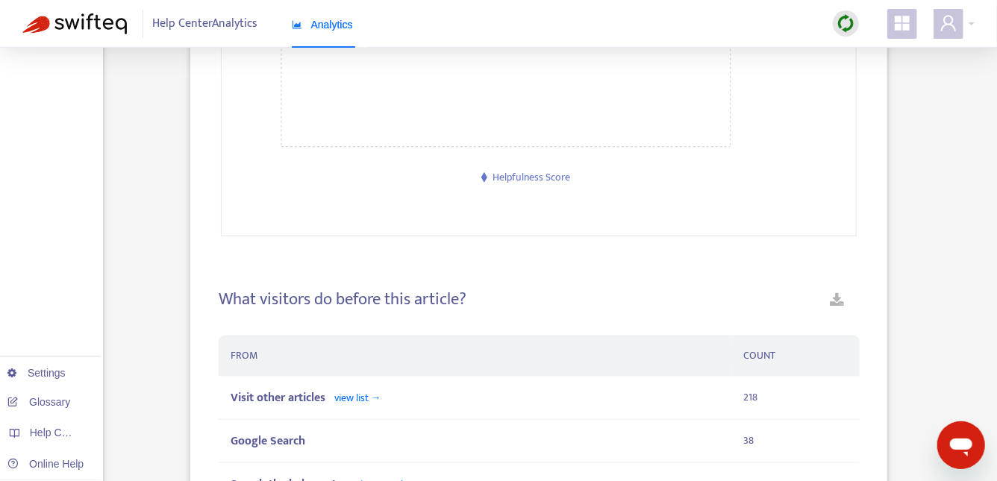
scroll to position [477, 0]
